Goal: Communication & Community: Connect with others

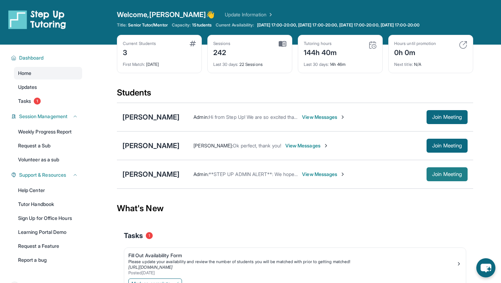
click at [427, 172] on button "Join Meeting" at bounding box center [447, 174] width 41 height 14
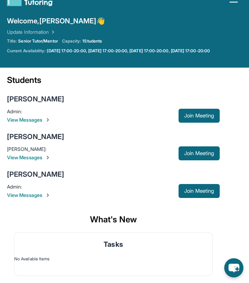
scroll to position [17, 0]
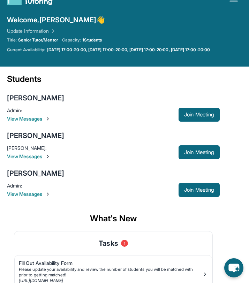
click at [36, 192] on span "View Messages" at bounding box center [92, 193] width 171 height 7
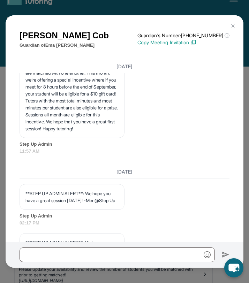
scroll to position [1215, 0]
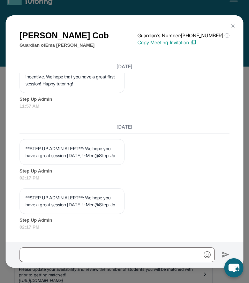
click at [234, 27] on img at bounding box center [233, 26] width 6 height 6
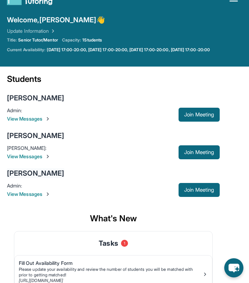
click at [18, 173] on div "[PERSON_NAME]" at bounding box center [35, 173] width 57 height 10
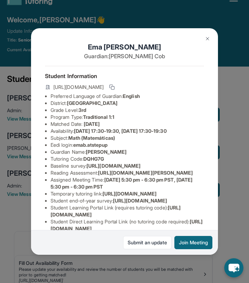
click at [207, 42] on button at bounding box center [207, 39] width 14 height 14
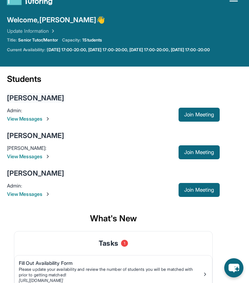
click at [21, 99] on div "[PERSON_NAME]" at bounding box center [35, 98] width 57 height 10
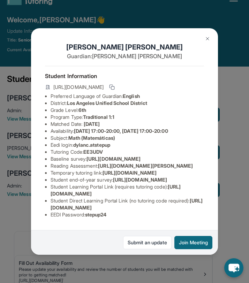
click at [205, 38] on img at bounding box center [207, 39] width 6 height 6
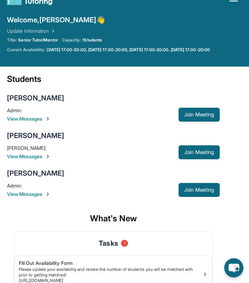
click at [36, 135] on div "[PERSON_NAME]" at bounding box center [35, 136] width 57 height 10
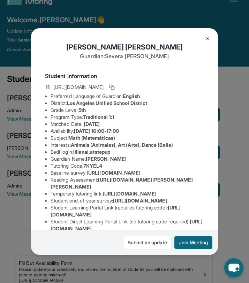
click at [210, 41] on button at bounding box center [207, 39] width 14 height 14
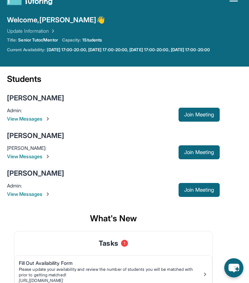
click at [21, 173] on div "[PERSON_NAME]" at bounding box center [35, 173] width 57 height 10
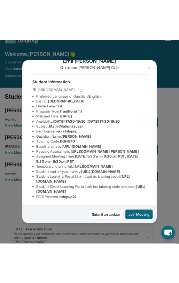
scroll to position [37, 0]
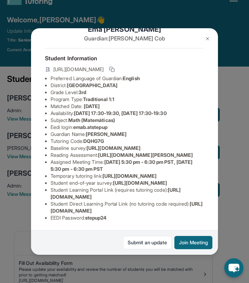
click at [207, 38] on img at bounding box center [207, 39] width 6 height 6
